Goal: Information Seeking & Learning: Find specific fact

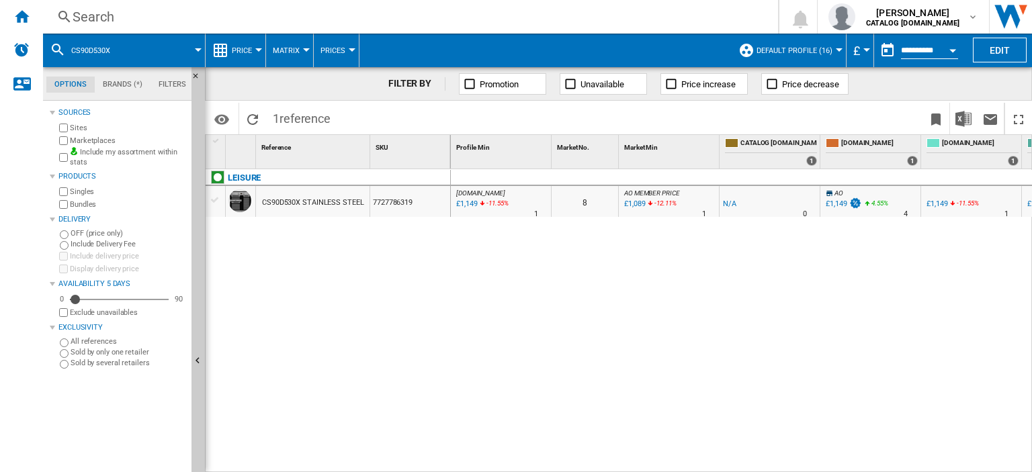
click at [85, 19] on div "Search" at bounding box center [408, 16] width 671 height 19
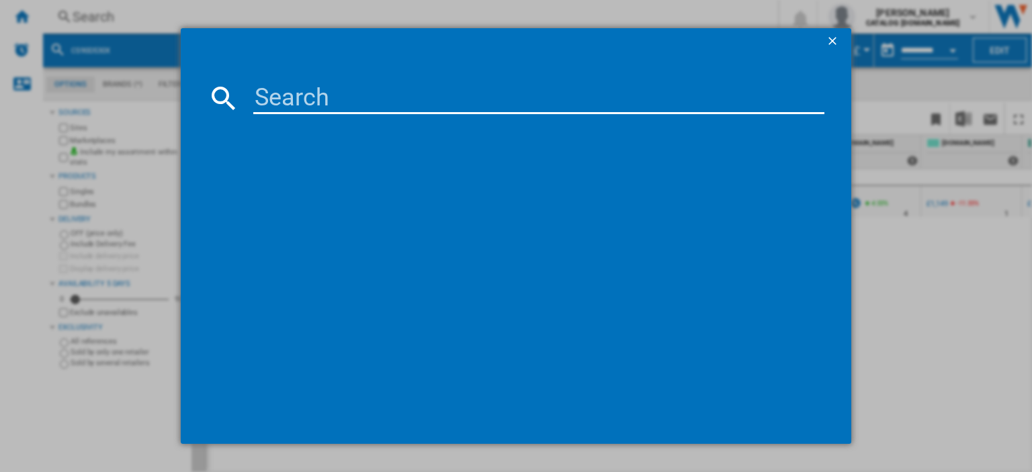
paste input "DTBC10001W_WH"
type input "DTBC10001W"
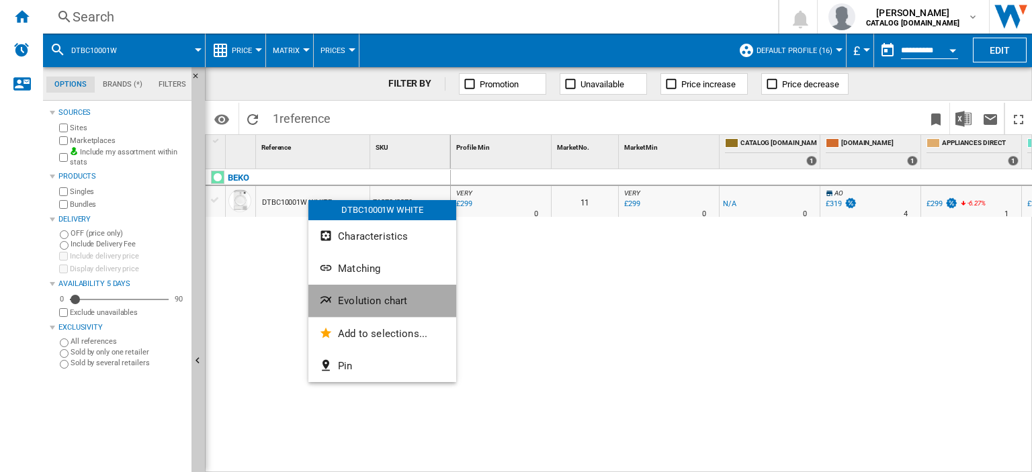
click at [374, 303] on span "Evolution chart" at bounding box center [372, 301] width 69 height 12
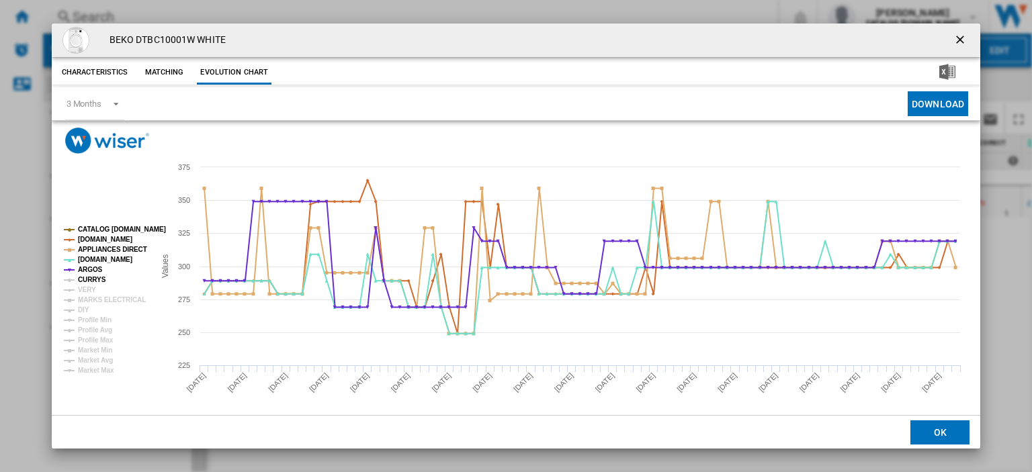
click at [91, 276] on tspan "CURRYS" at bounding box center [92, 279] width 28 height 7
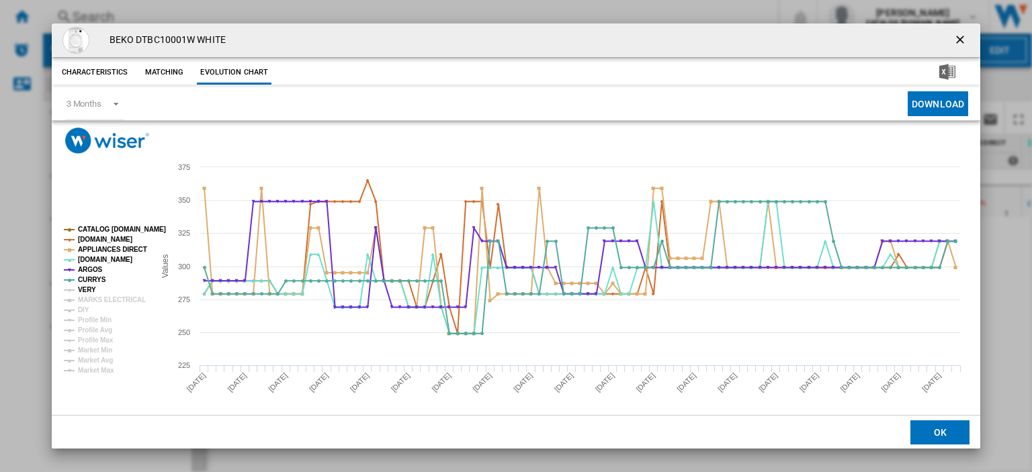
click at [87, 290] on tspan "VERY" at bounding box center [87, 289] width 18 height 7
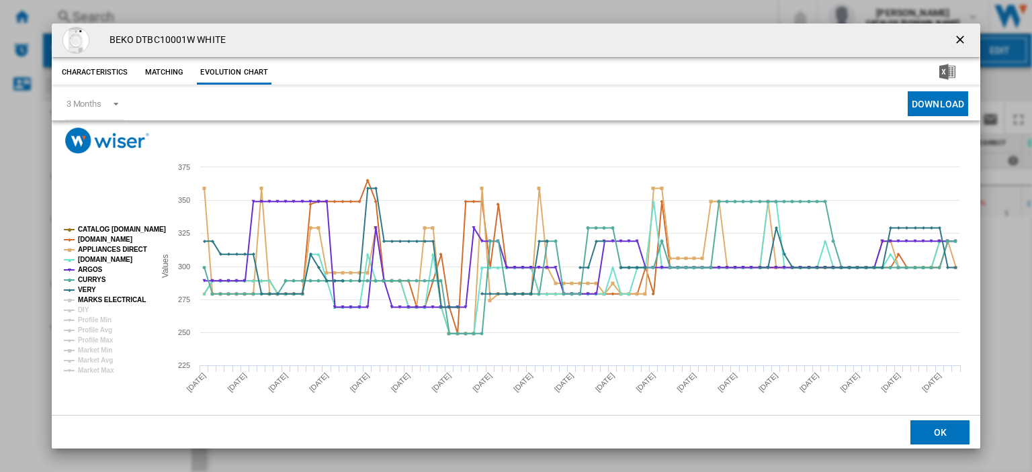
click at [87, 298] on tspan "MARKS ELECTRICAL" at bounding box center [112, 299] width 68 height 7
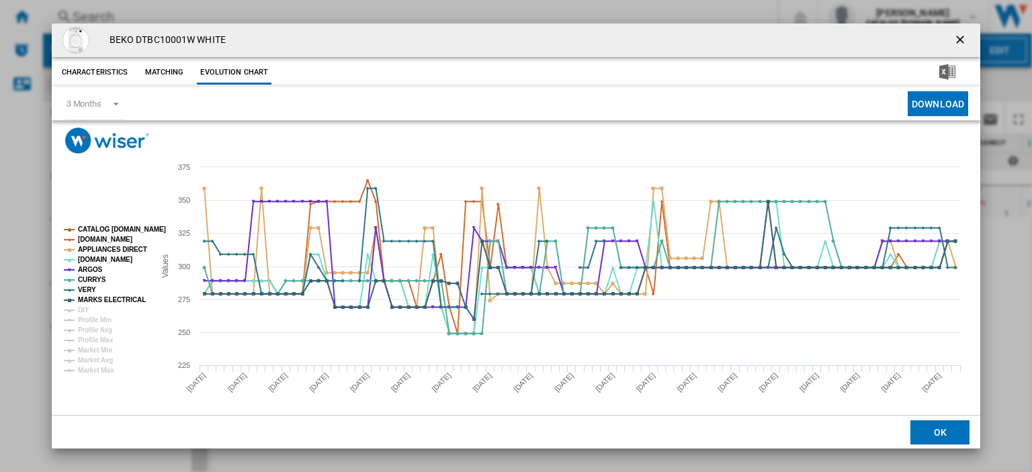
click at [954, 40] on ng-md-icon "getI18NText('BUTTONS.CLOSE_DIALOG')" at bounding box center [962, 41] width 16 height 16
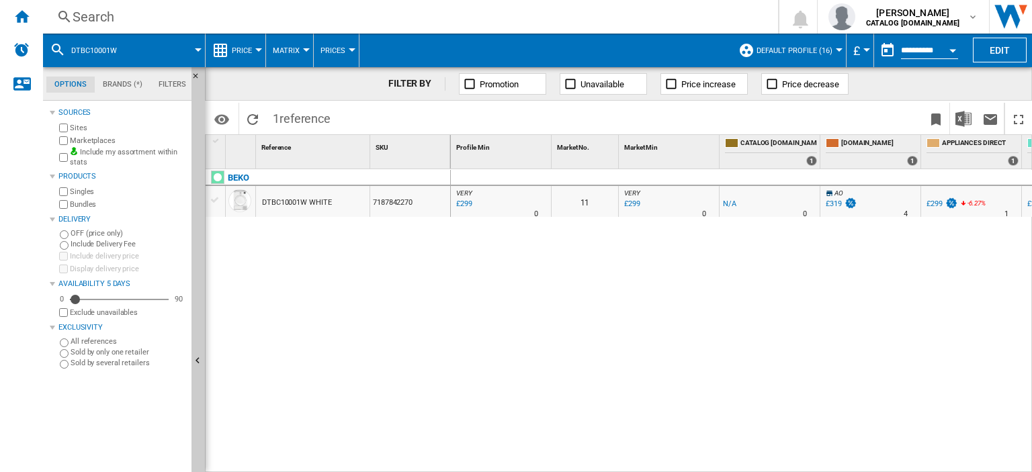
click at [92, 20] on div "Search" at bounding box center [408, 16] width 671 height 19
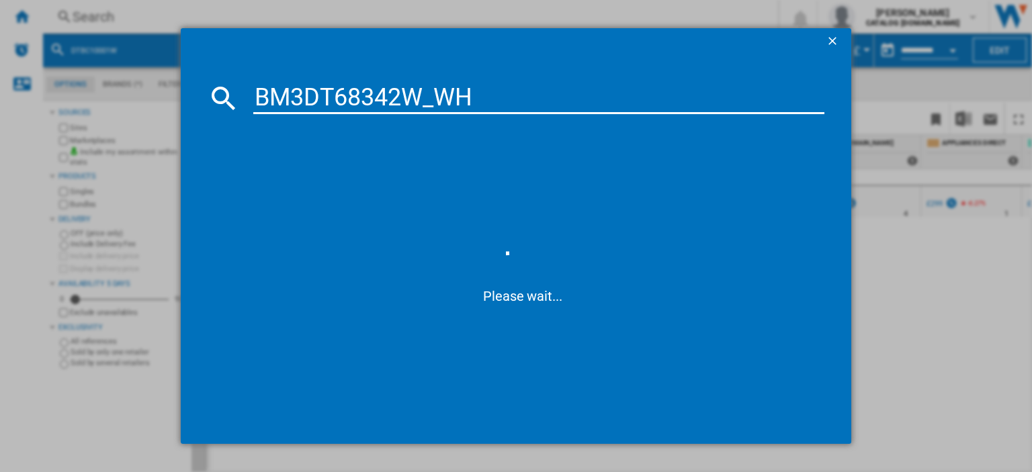
drag, startPoint x: 479, startPoint y: 93, endPoint x: 250, endPoint y: 92, distance: 229.1
click at [250, 92] on div "BM3DT68342W_WH" at bounding box center [516, 98] width 617 height 32
type input "din15x20"
click at [409, 97] on input "din15x20" at bounding box center [538, 98] width 571 height 32
click at [474, 103] on input "din15x20" at bounding box center [538, 98] width 571 height 32
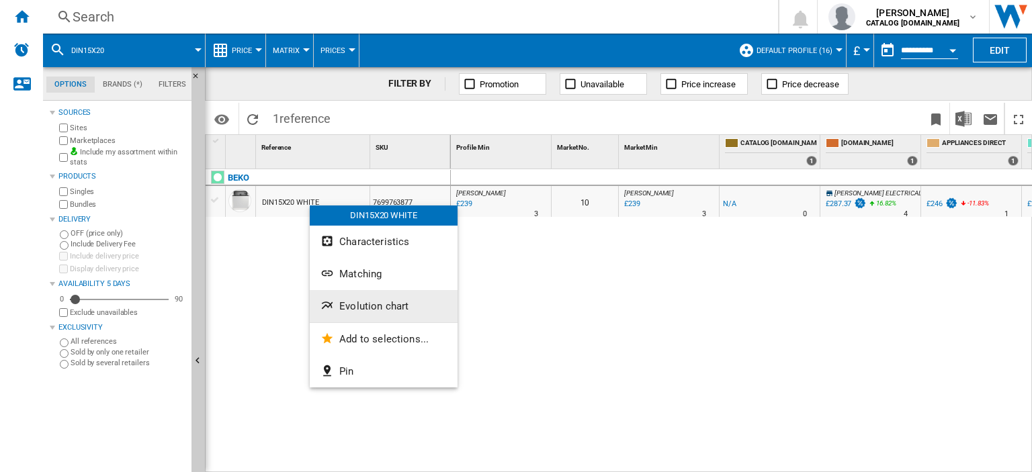
click at [348, 305] on span "Evolution chart" at bounding box center [373, 306] width 69 height 12
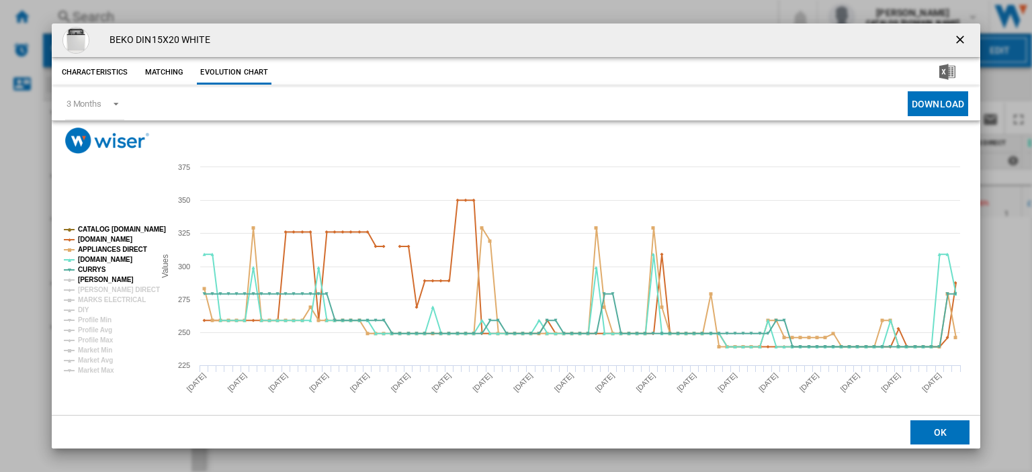
click at [91, 282] on tspan "JOHN LEWIS" at bounding box center [106, 279] width 56 height 7
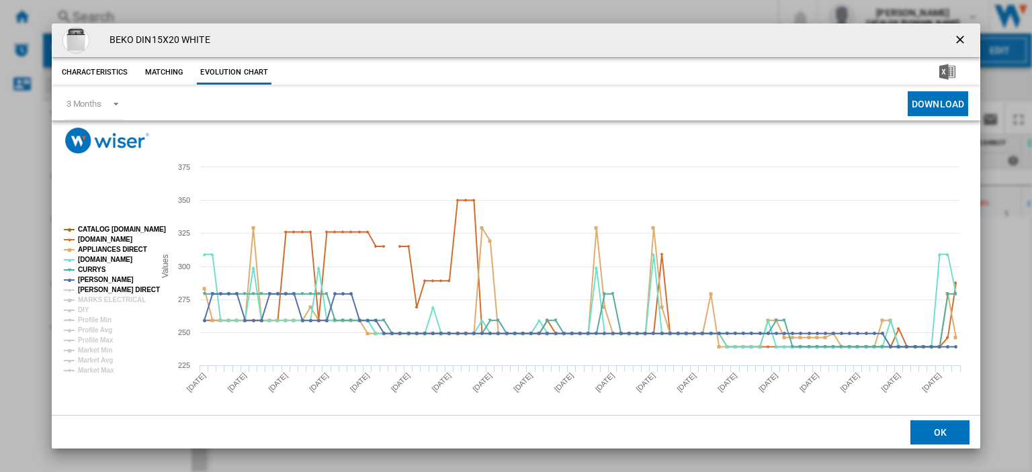
click at [93, 288] on tspan "[PERSON_NAME] DIRECT" at bounding box center [119, 289] width 82 height 7
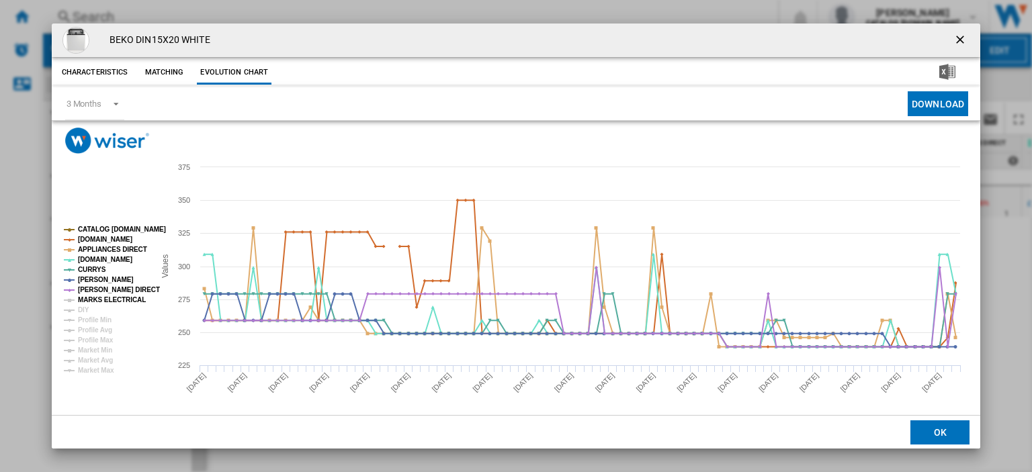
click at [95, 298] on tspan "MARKS ELECTRICAL" at bounding box center [112, 299] width 68 height 7
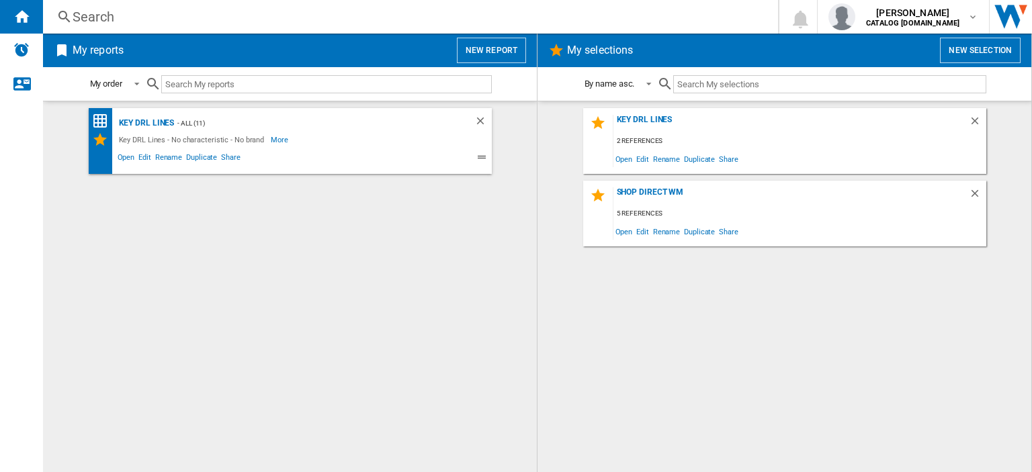
click at [99, 17] on div "Search" at bounding box center [408, 16] width 671 height 19
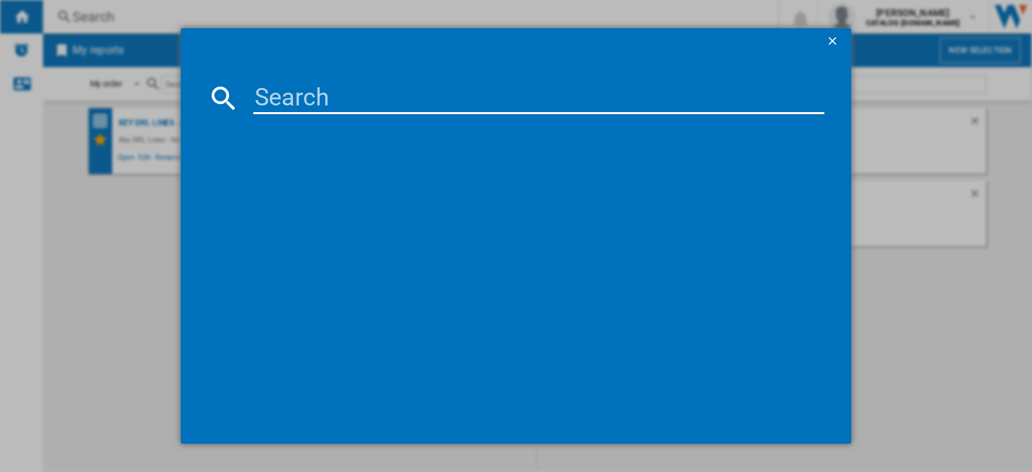
paste input "H7 99 GPOWER UK"
type input "H7 99 GPOWER UK"
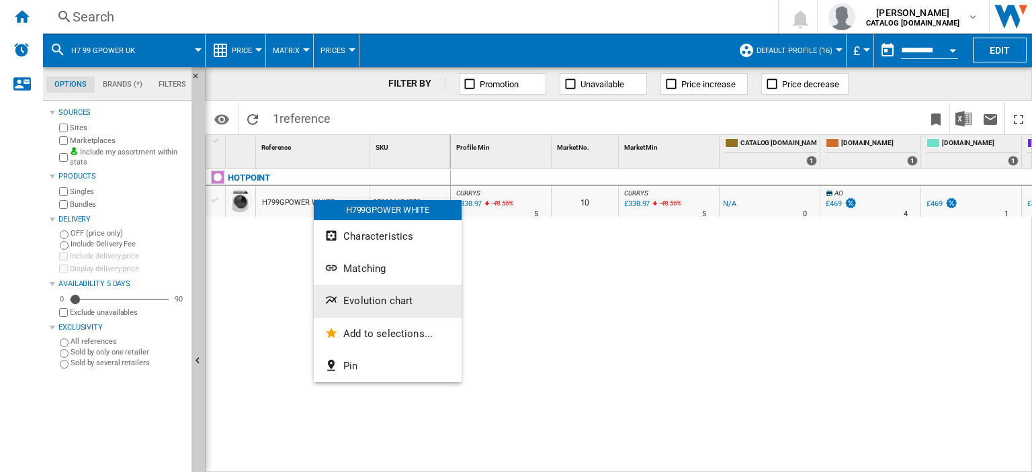
click at [374, 306] on span "Evolution chart" at bounding box center [377, 301] width 69 height 12
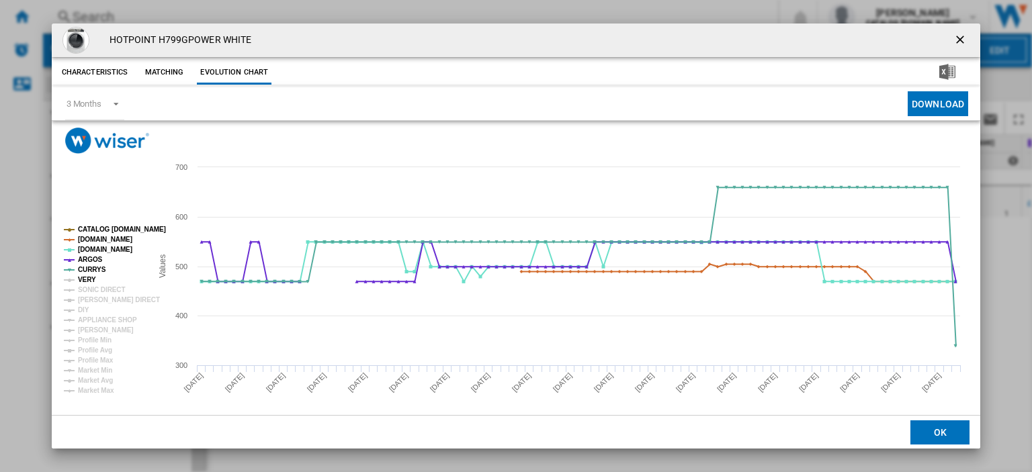
click at [83, 279] on tspan "VERY" at bounding box center [87, 279] width 18 height 7
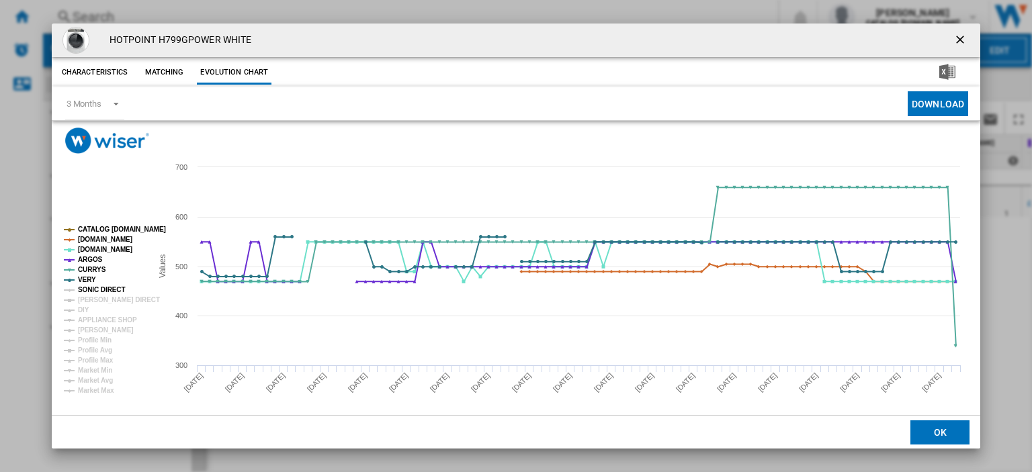
click at [85, 291] on tspan "SONIC DIRECT" at bounding box center [101, 289] width 47 height 7
click at [87, 300] on tspan "[PERSON_NAME] DIRECT" at bounding box center [119, 299] width 82 height 7
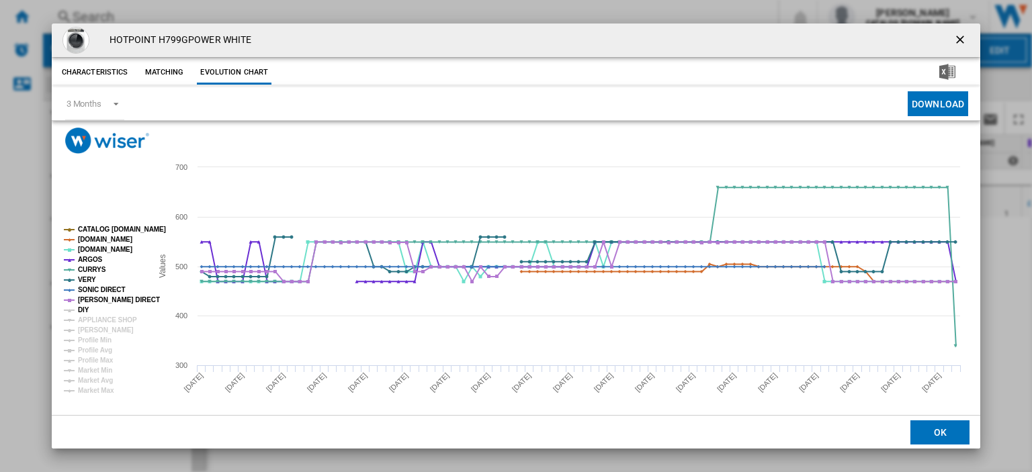
click at [85, 309] on tspan "DIY" at bounding box center [83, 309] width 11 height 7
click at [86, 318] on tspan "APPLIANCE SHOP" at bounding box center [107, 319] width 59 height 7
